Goal: Navigation & Orientation: Find specific page/section

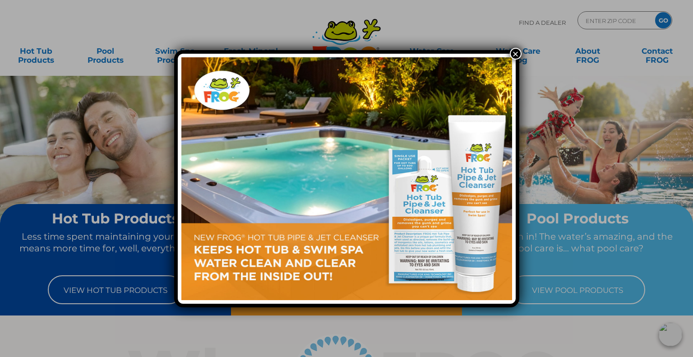
click at [510, 51] on button "×" at bounding box center [516, 54] width 12 height 12
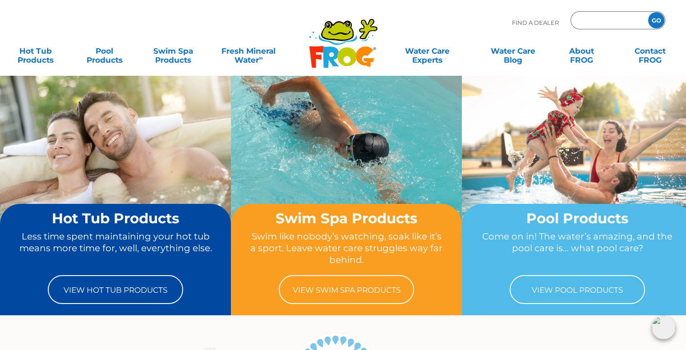
click at [591, 16] on input "Zip Code Form" at bounding box center [608, 20] width 61 height 13
type input "28166"
click at [648, 12] on input "GO" at bounding box center [656, 20] width 16 height 16
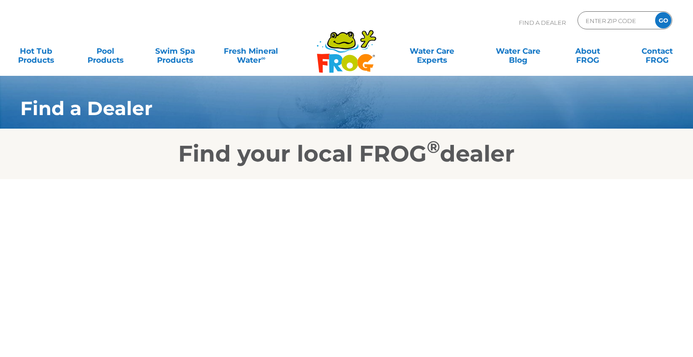
click at [657, 22] on input "GO" at bounding box center [663, 20] width 16 height 16
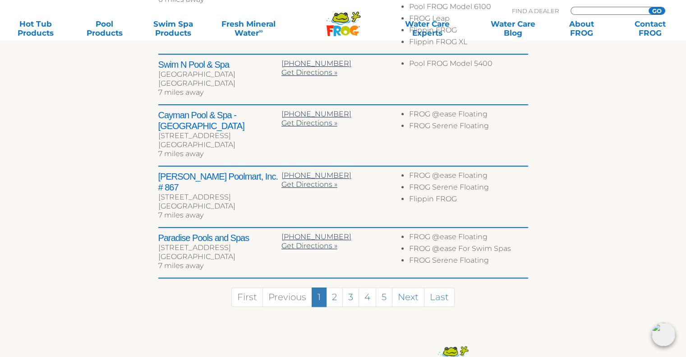
scroll to position [483, 0]
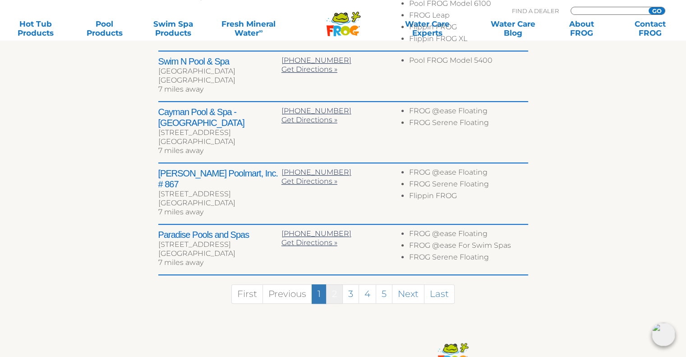
type input "ENTER ZIP CODE"
click at [338, 284] on link "2" at bounding box center [334, 293] width 17 height 19
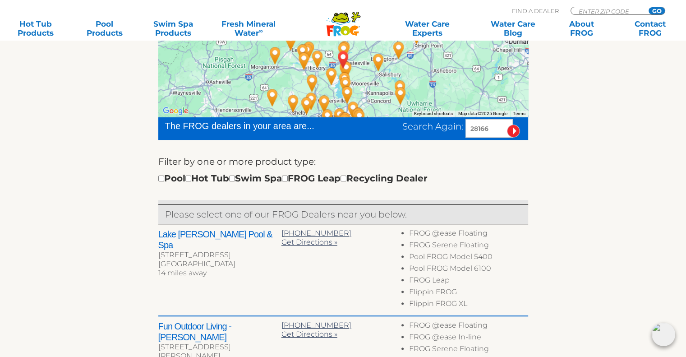
scroll to position [0, 0]
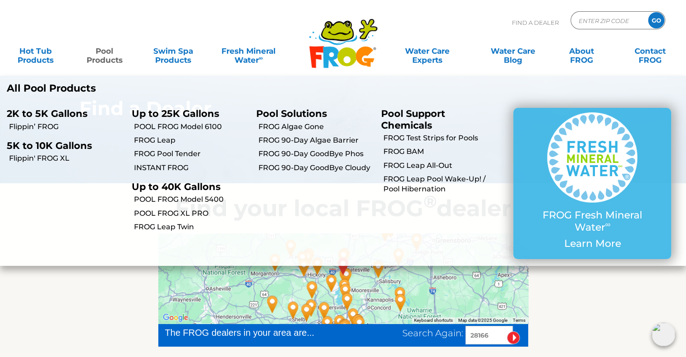
click at [105, 56] on link "Pool Products" at bounding box center [104, 51] width 53 height 18
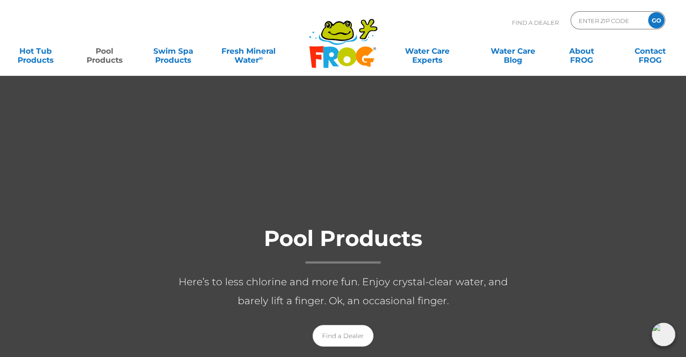
drag, startPoint x: 651, startPoint y: 128, endPoint x: 687, endPoint y: 40, distance: 94.9
click at [686, 40] on html ".st130{clip-path:url(#SVGID_2_);fill-rule:evenodd;clip-rule:evenodd;fill:#C3CC0…" at bounding box center [343, 178] width 686 height 357
